Goal: Information Seeking & Learning: Learn about a topic

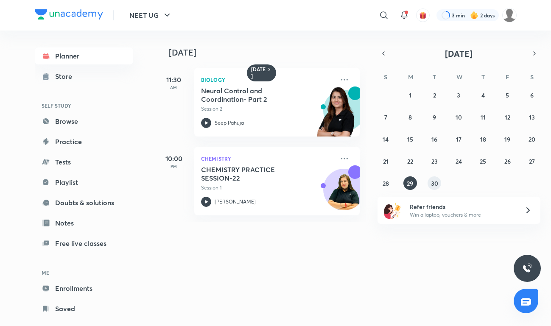
click at [438, 180] on button "30" at bounding box center [434, 183] width 14 height 14
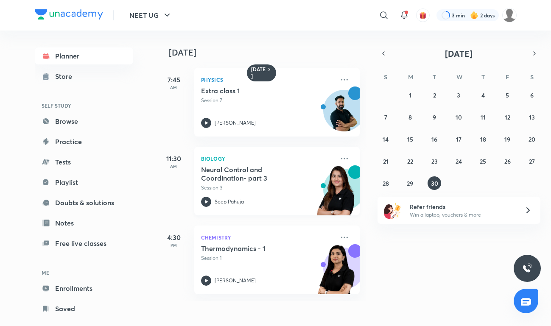
click at [245, 170] on h5 "Neural Control and Coordination- part 3" at bounding box center [254, 173] width 106 height 17
click at [245, 263] on div "Thermodynamics - 1 Session 1 [PERSON_NAME]" at bounding box center [267, 265] width 133 height 42
